Goal: Task Accomplishment & Management: Manage account settings

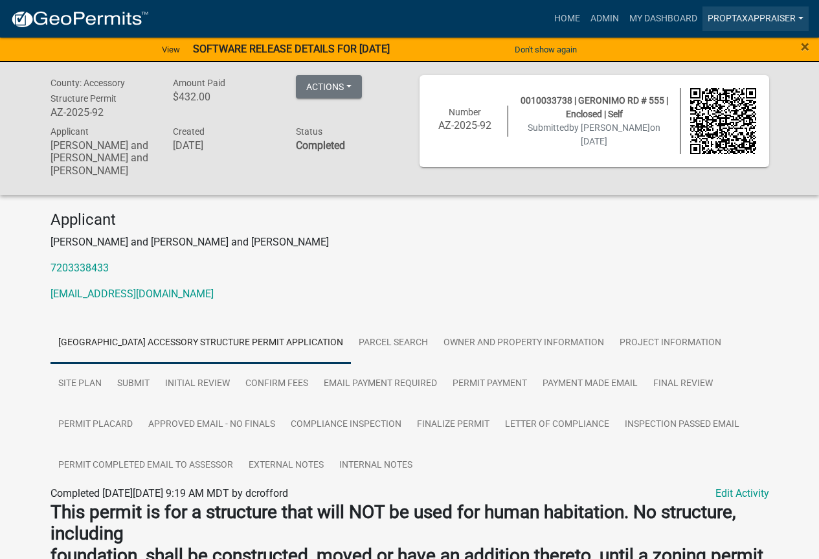
click at [754, 20] on link "PropTaxAppraiser" at bounding box center [755, 18] width 106 height 25
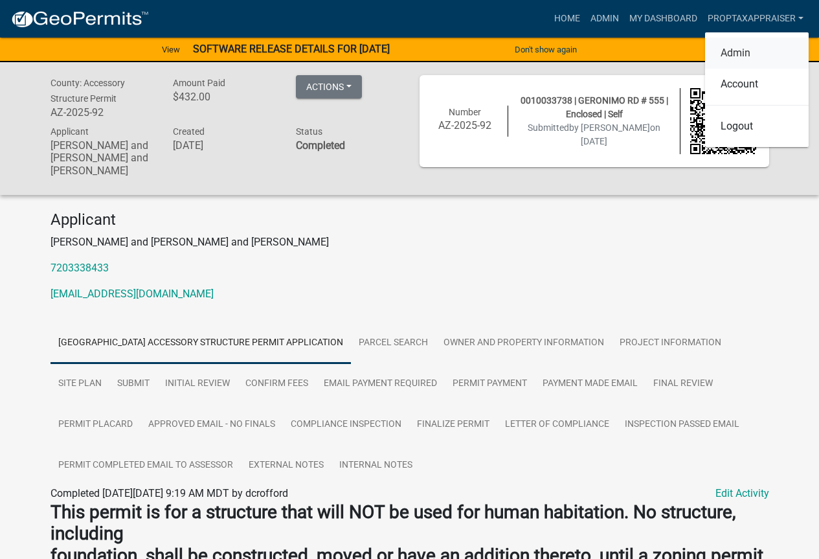
click at [741, 48] on link "Admin" at bounding box center [757, 53] width 104 height 31
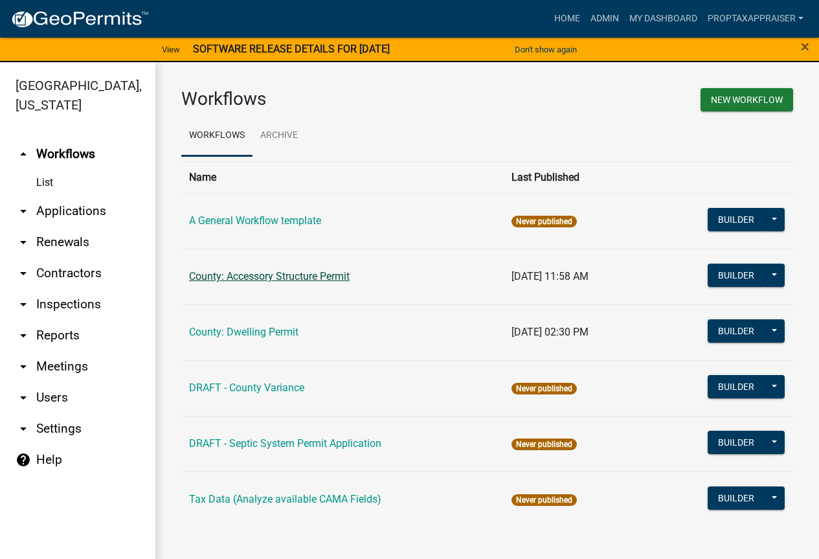
click at [324, 275] on link "County: Accessory Structure Permit" at bounding box center [269, 276] width 161 height 12
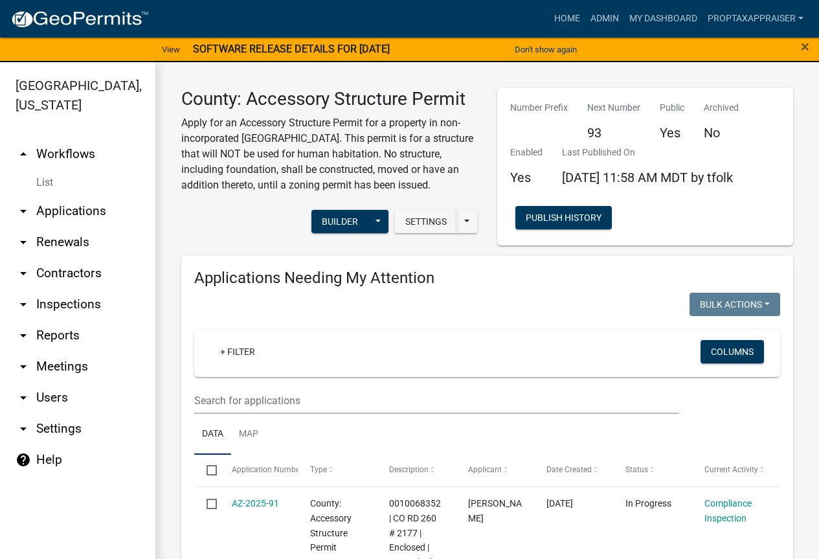
click at [61, 212] on link "arrow_drop_down Applications" at bounding box center [77, 211] width 155 height 31
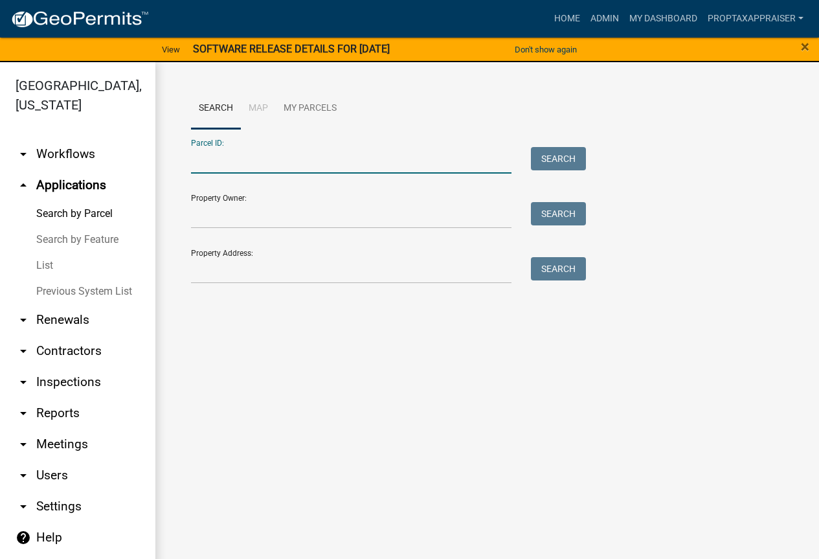
click at [275, 159] on input "Parcel ID:" at bounding box center [351, 160] width 320 height 27
type input "0010033738"
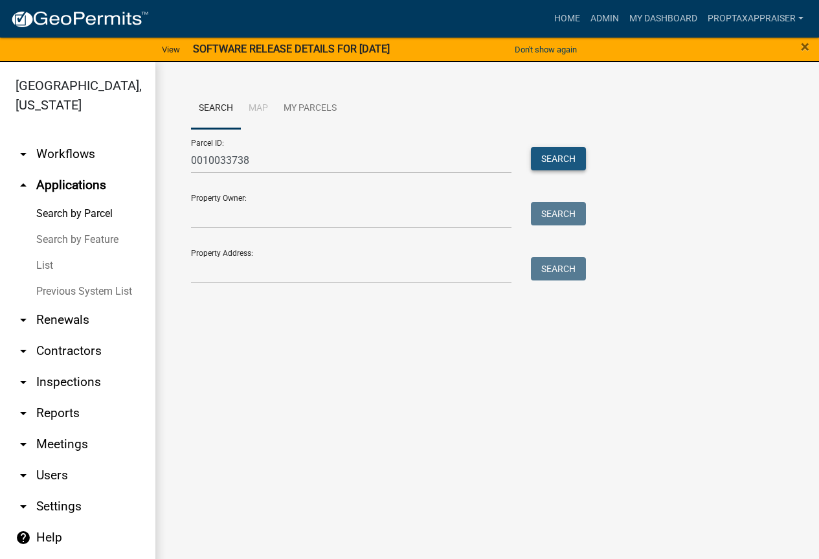
click at [541, 157] on button "Search" at bounding box center [558, 158] width 55 height 23
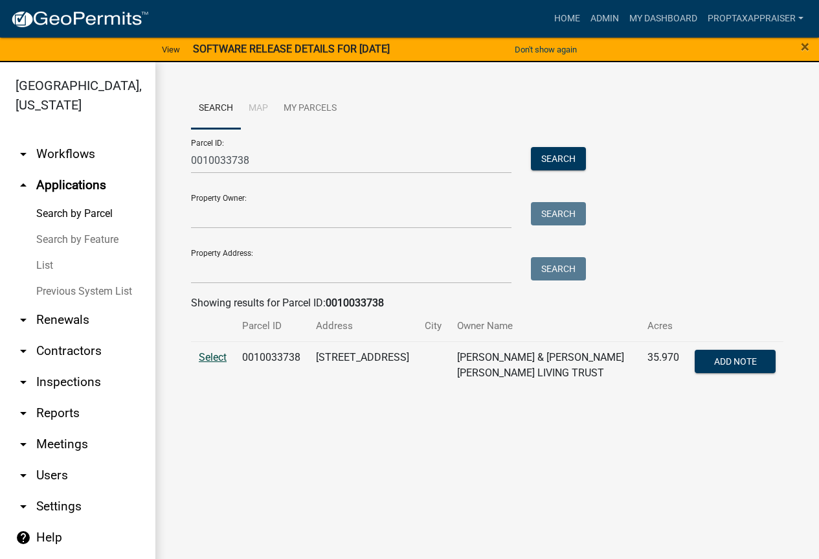
click at [212, 355] on span "Select" at bounding box center [213, 357] width 28 height 12
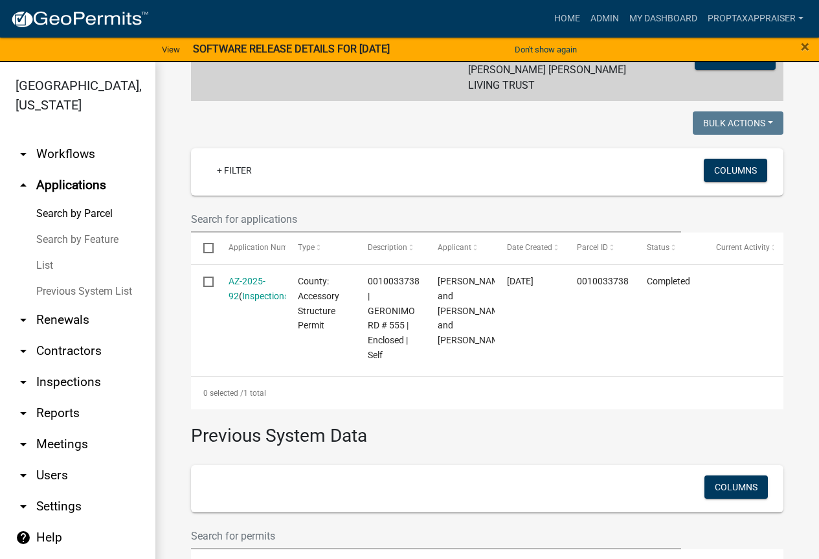
scroll to position [324, 0]
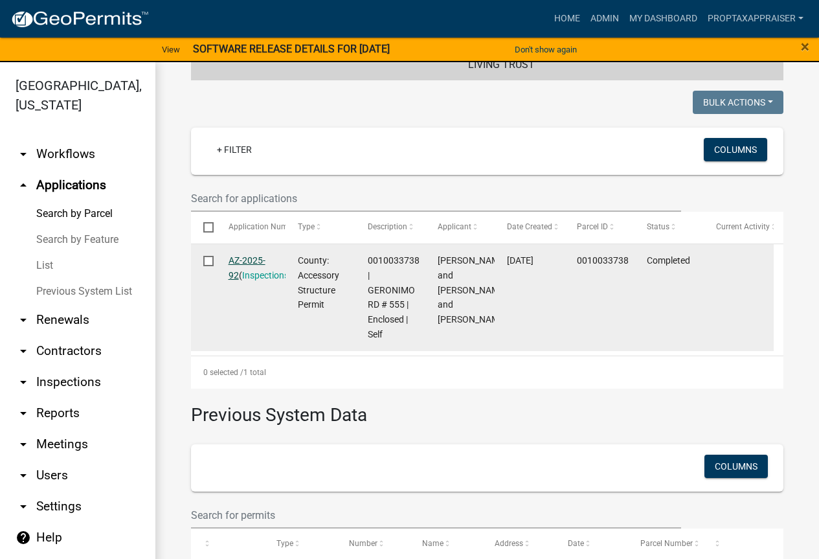
click at [247, 255] on link "AZ-2025-92" at bounding box center [247, 267] width 37 height 25
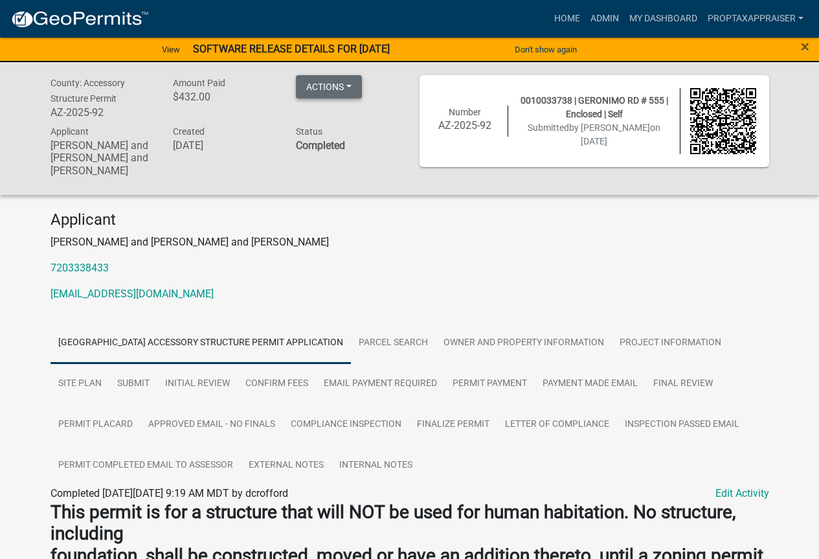
click at [346, 88] on button "Actions" at bounding box center [329, 86] width 66 height 23
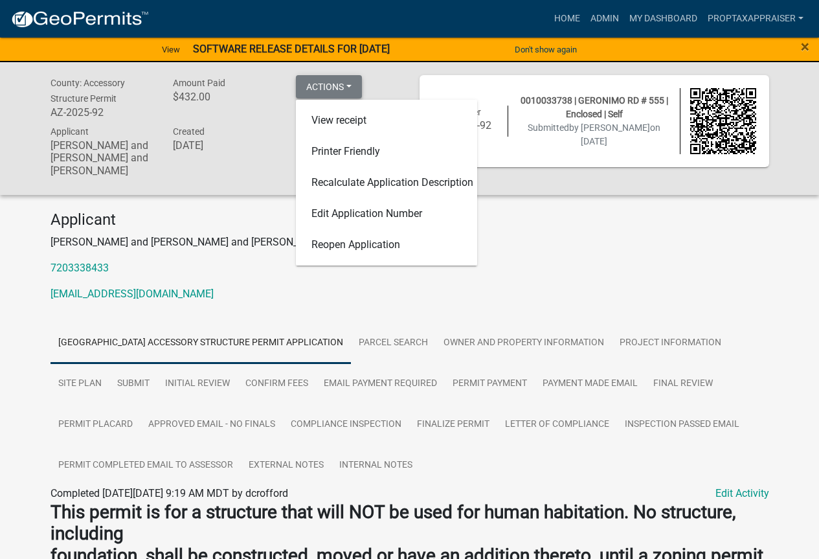
click at [346, 84] on button "Actions" at bounding box center [329, 86] width 66 height 23
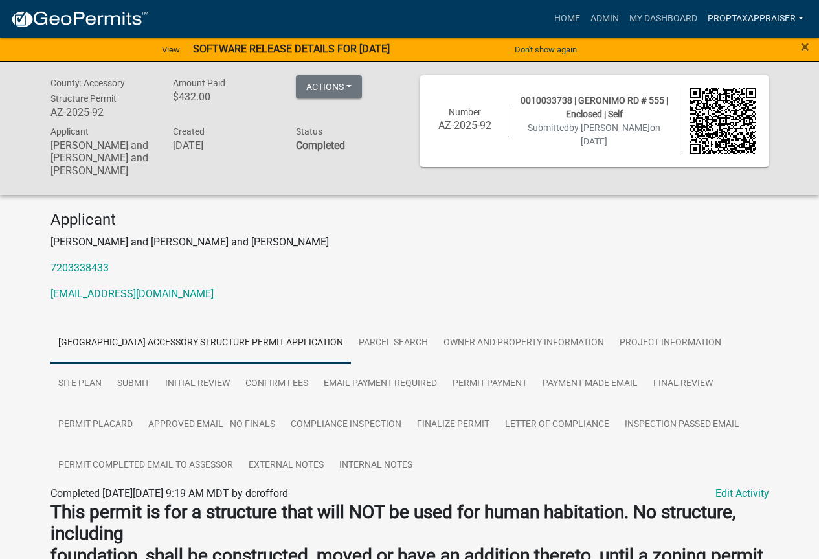
click at [767, 17] on link "PropTaxAppraiser" at bounding box center [755, 18] width 106 height 25
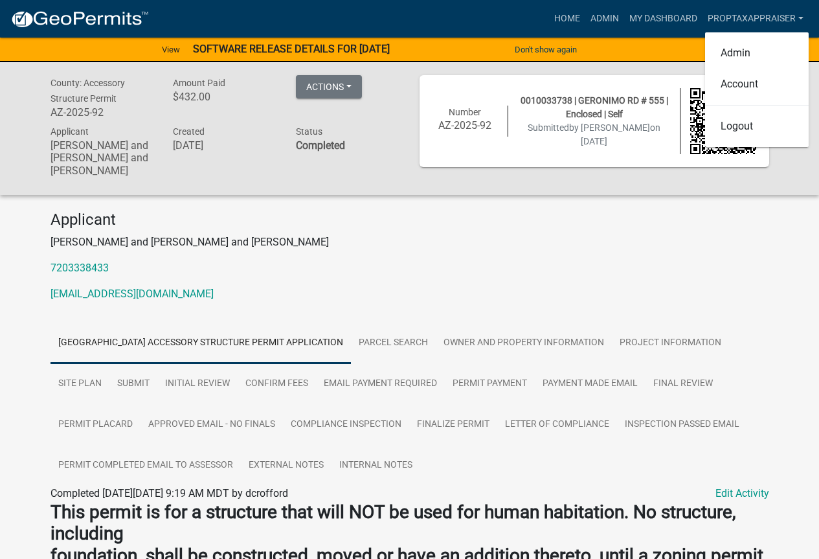
click at [591, 236] on p "[PERSON_NAME] and [PERSON_NAME] and [PERSON_NAME]" at bounding box center [409, 242] width 719 height 16
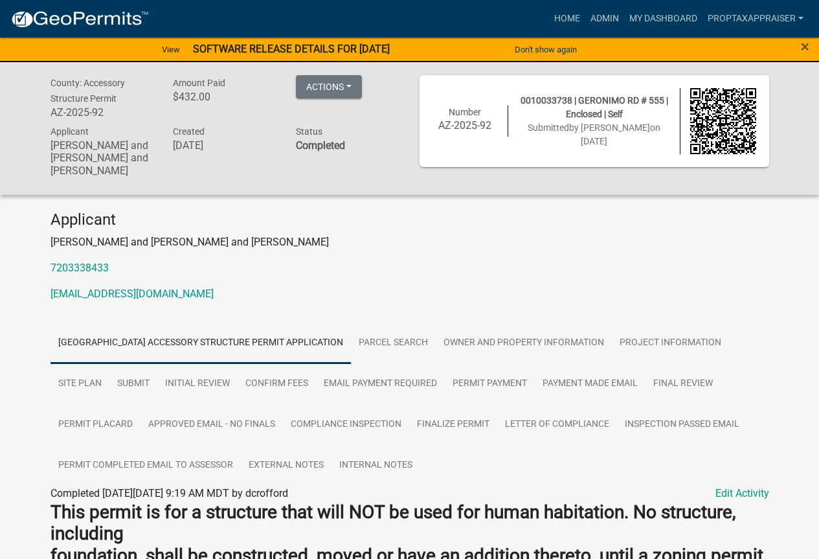
click at [744, 107] on img at bounding box center [723, 121] width 66 height 66
click at [594, 109] on span "0010033738 | GERONIMO RD # 555 | Enclosed | Self" at bounding box center [594, 107] width 148 height 24
click at [464, 121] on h6 "AZ-2025-92" at bounding box center [465, 125] width 66 height 12
click at [463, 107] on span "Number" at bounding box center [465, 112] width 32 height 10
click at [645, 345] on link "Project Information" at bounding box center [670, 342] width 117 height 41
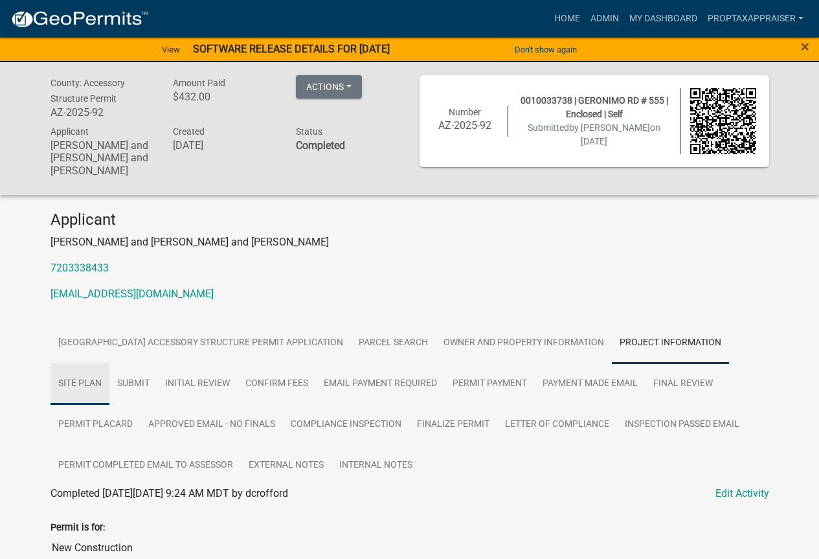
click at [87, 386] on link "Site Plan" at bounding box center [79, 383] width 59 height 41
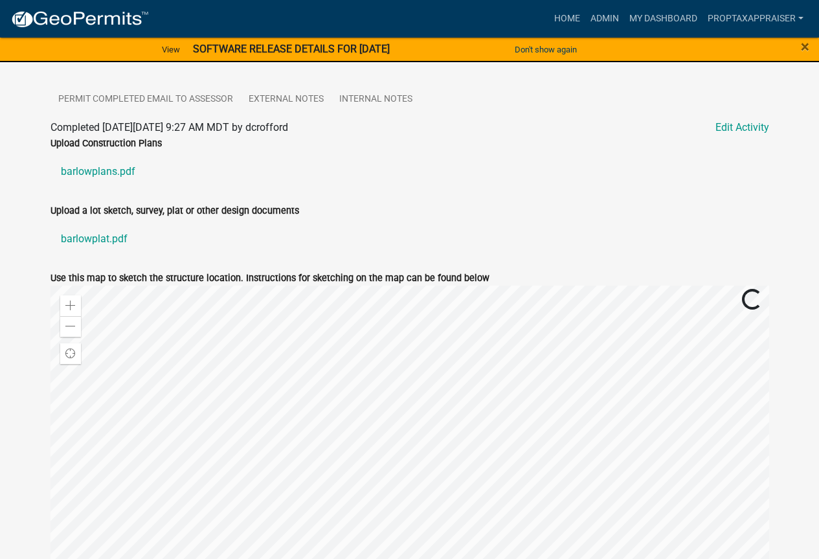
scroll to position [388, 0]
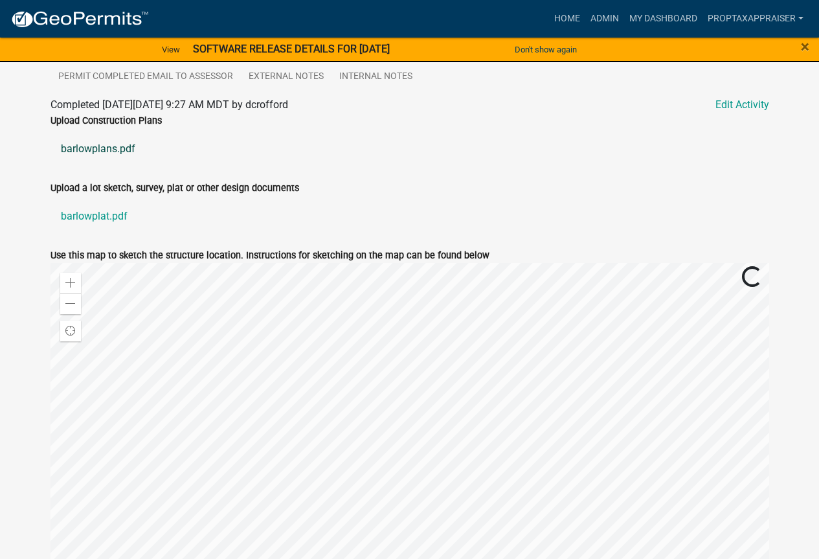
click at [109, 146] on link "barlowplans.pdf" at bounding box center [409, 148] width 719 height 31
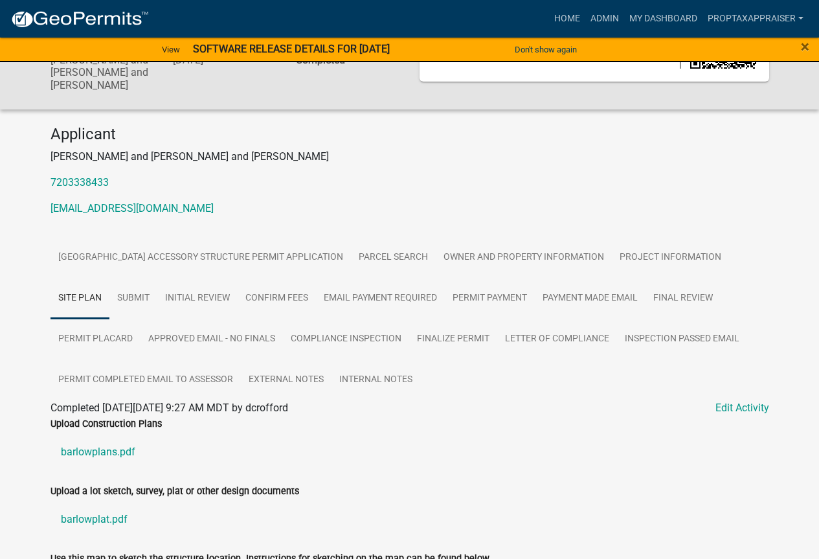
scroll to position [0, 0]
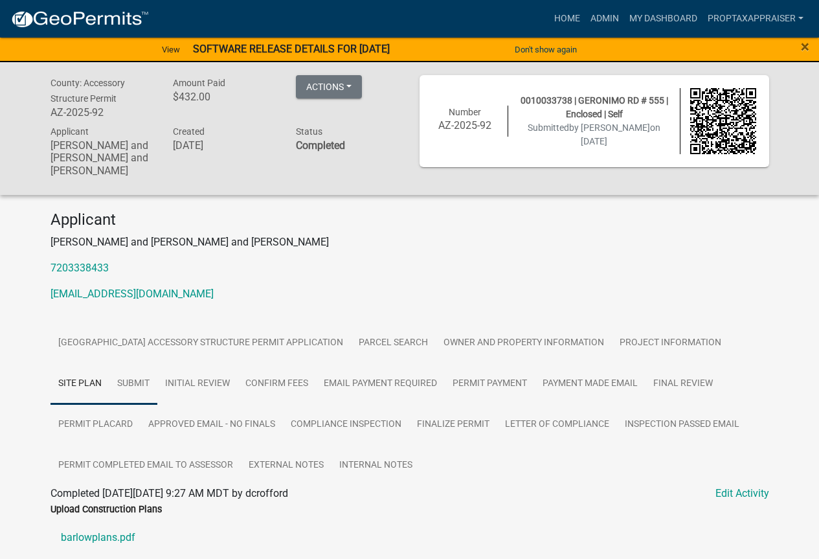
click at [135, 386] on link "Submit" at bounding box center [133, 383] width 48 height 41
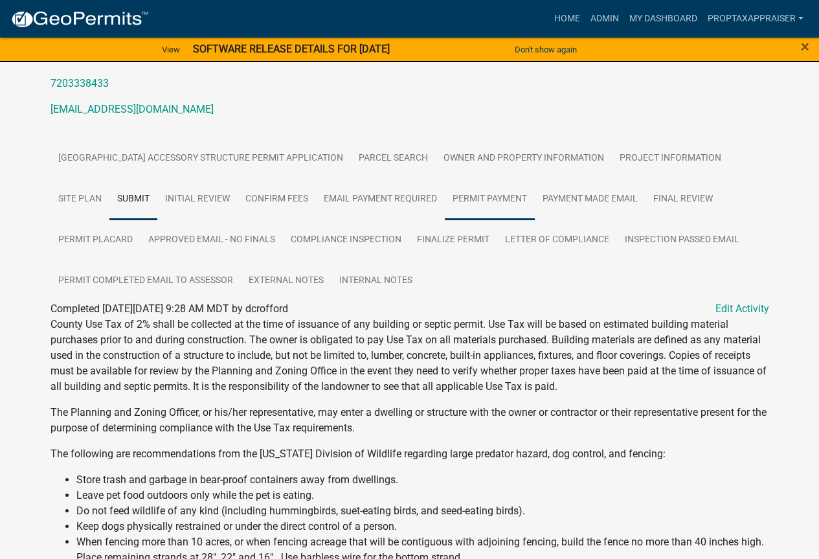
scroll to position [75, 0]
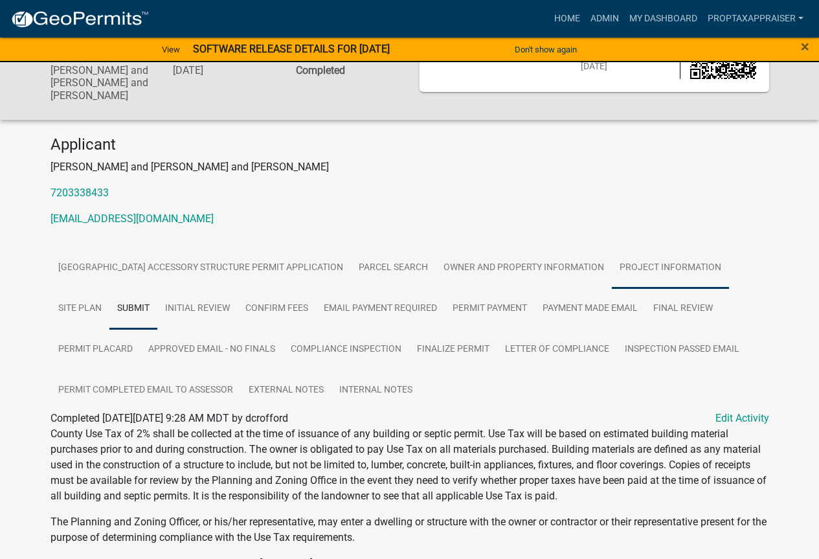
click at [660, 263] on link "Project Information" at bounding box center [670, 267] width 117 height 41
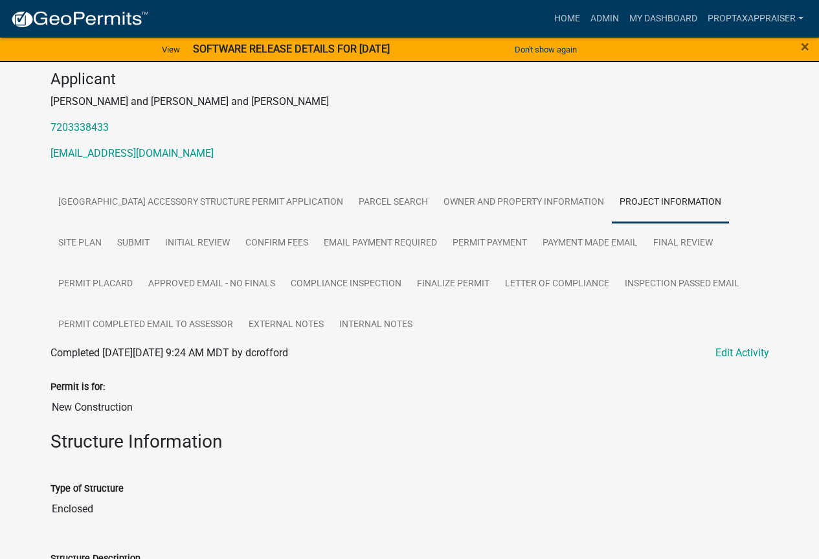
scroll to position [129, 0]
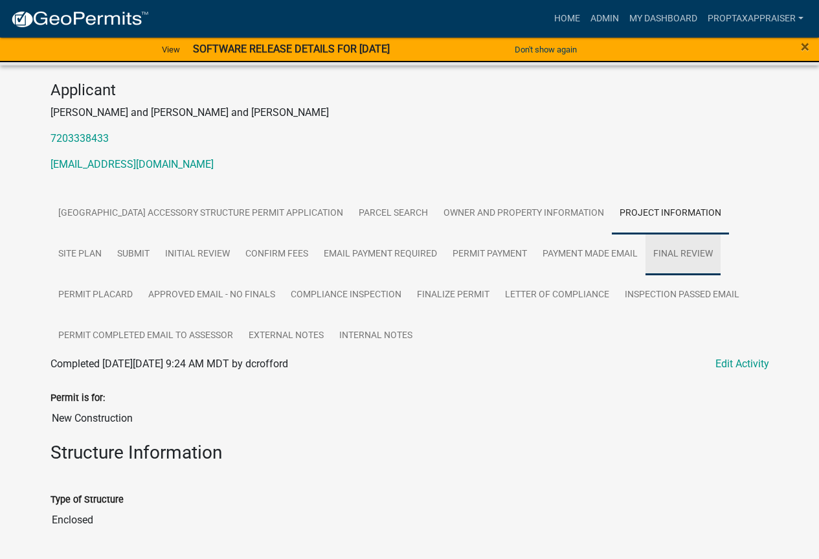
click at [675, 256] on link "Final Review" at bounding box center [682, 254] width 75 height 41
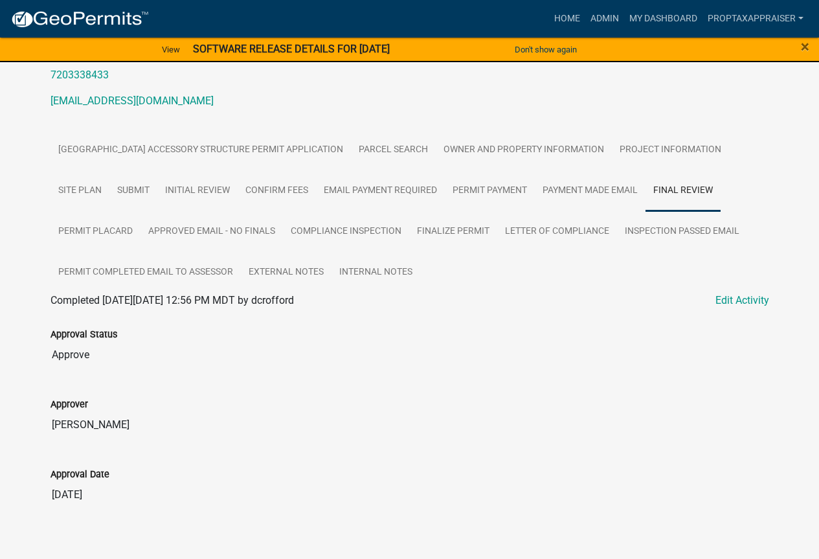
scroll to position [207, 0]
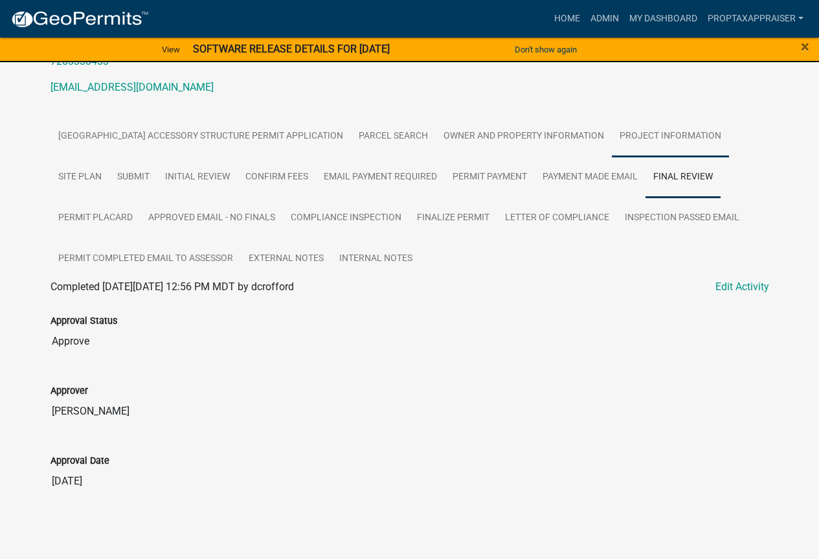
click at [627, 136] on link "Project Information" at bounding box center [670, 136] width 117 height 41
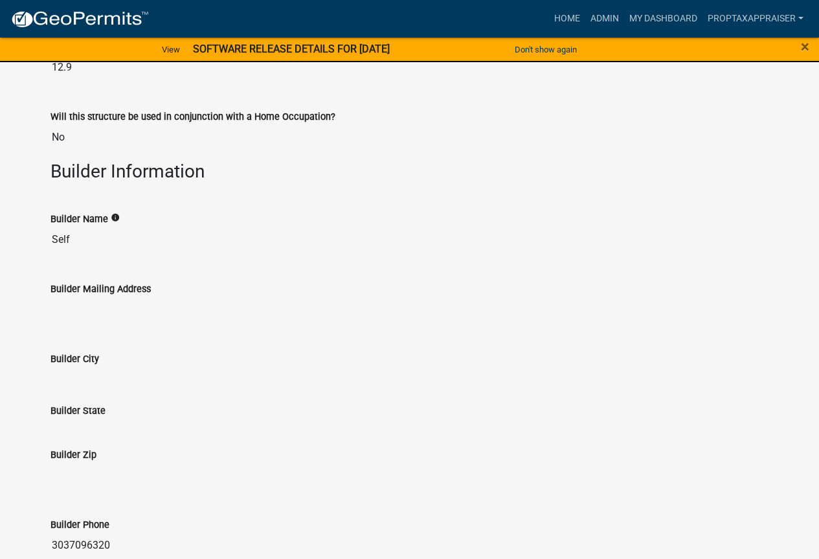
scroll to position [1701, 0]
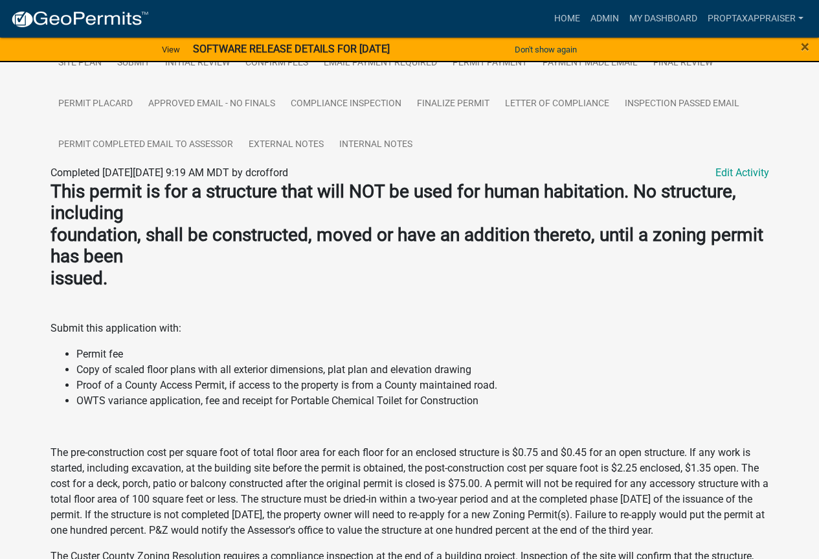
scroll to position [15, 0]
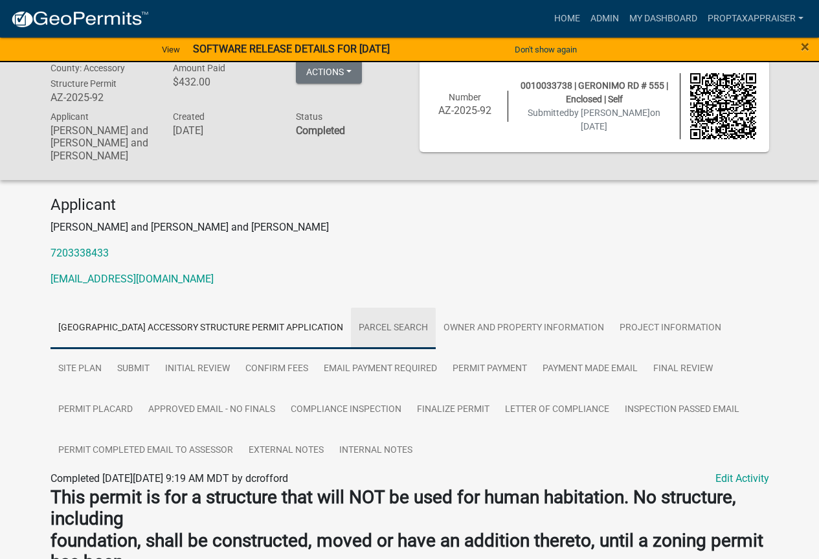
click at [388, 326] on link "Parcel search" at bounding box center [393, 328] width 85 height 41
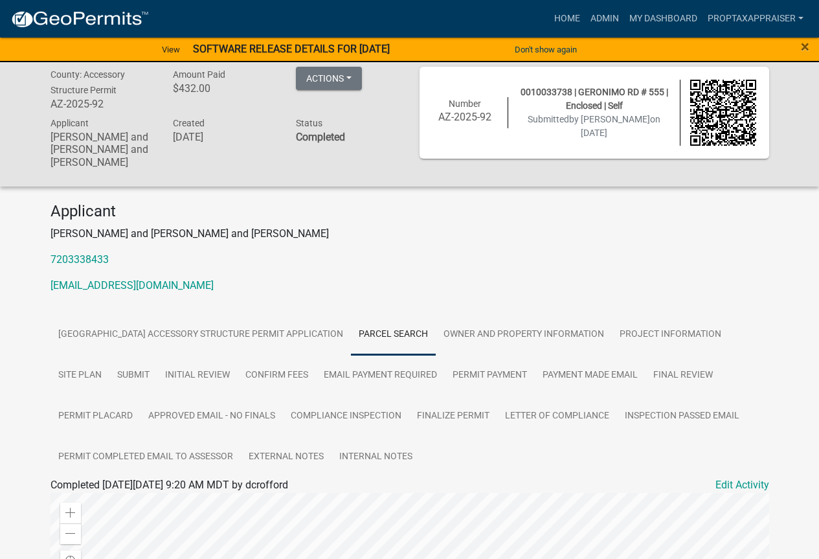
scroll to position [0, 0]
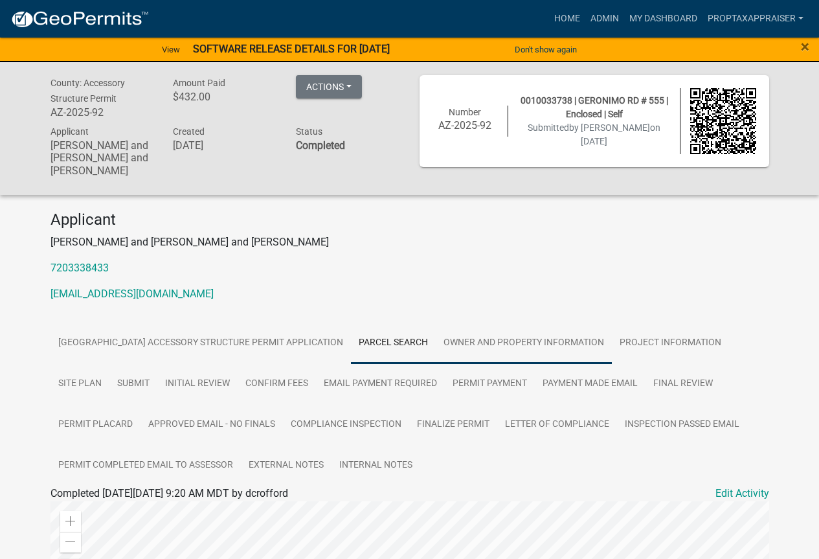
click at [472, 346] on link "Owner and Property Information" at bounding box center [524, 342] width 176 height 41
